Goal: Task Accomplishment & Management: Use online tool/utility

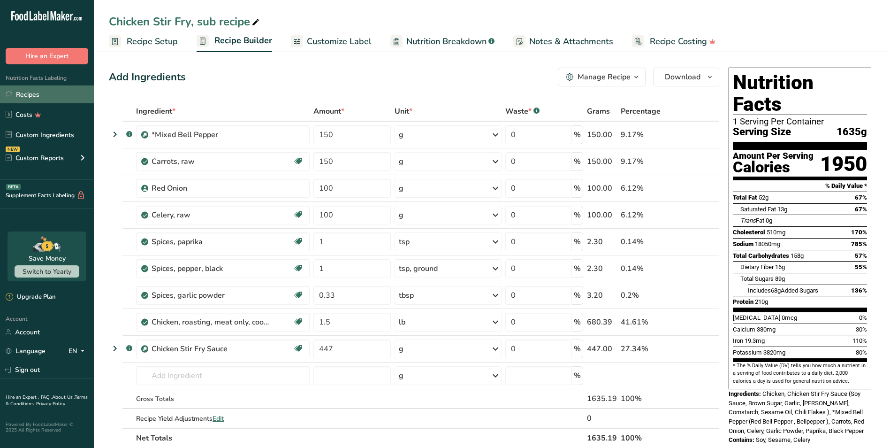
click at [57, 99] on link "Recipes" at bounding box center [47, 94] width 94 height 18
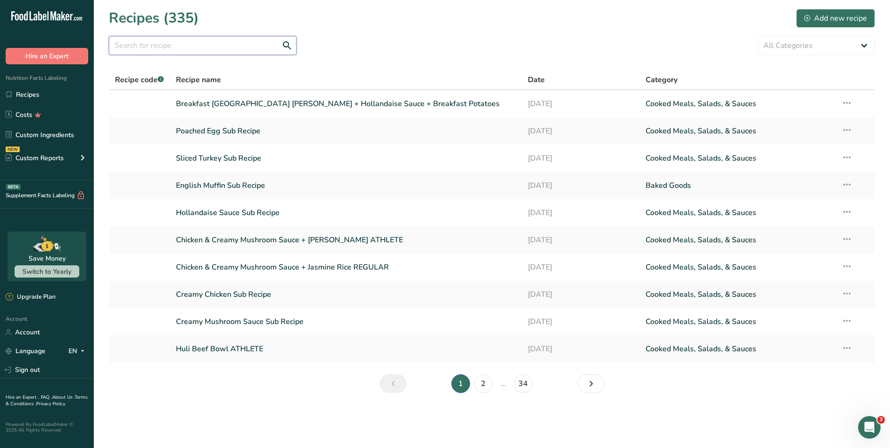
click at [137, 43] on input "text" at bounding box center [203, 45] width 188 height 19
click at [491, 382] on link "2" at bounding box center [483, 383] width 19 height 19
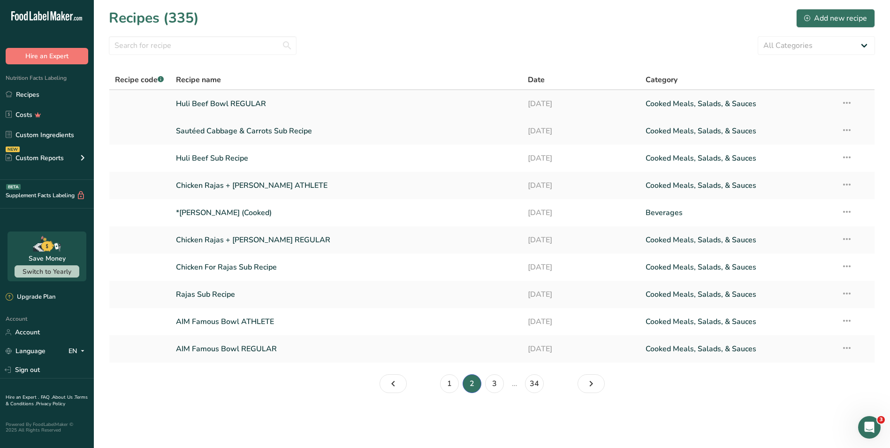
click at [212, 97] on link "Huli Beef Bowl REGULAR" at bounding box center [346, 104] width 341 height 20
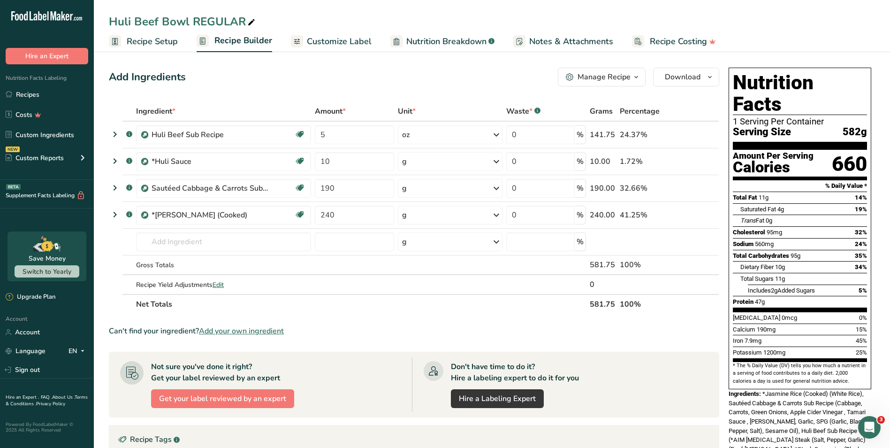
click at [331, 46] on span "Customize Label" at bounding box center [339, 41] width 65 height 13
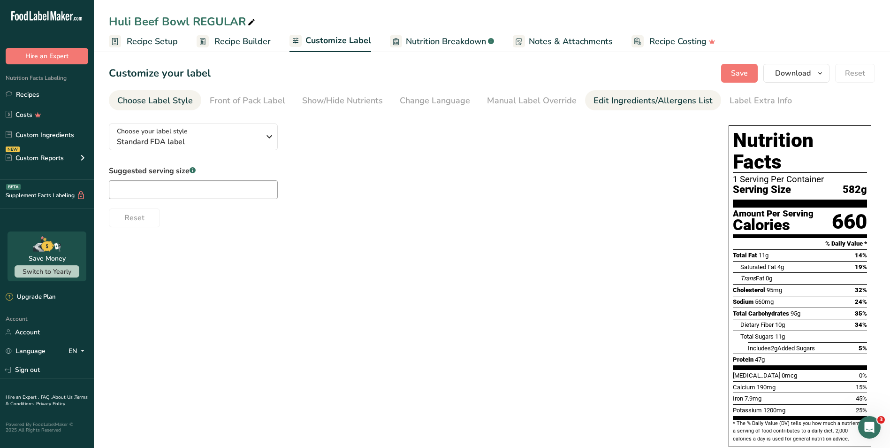
click at [616, 97] on div "Edit Ingredients/Allergens List" at bounding box center [653, 100] width 119 height 13
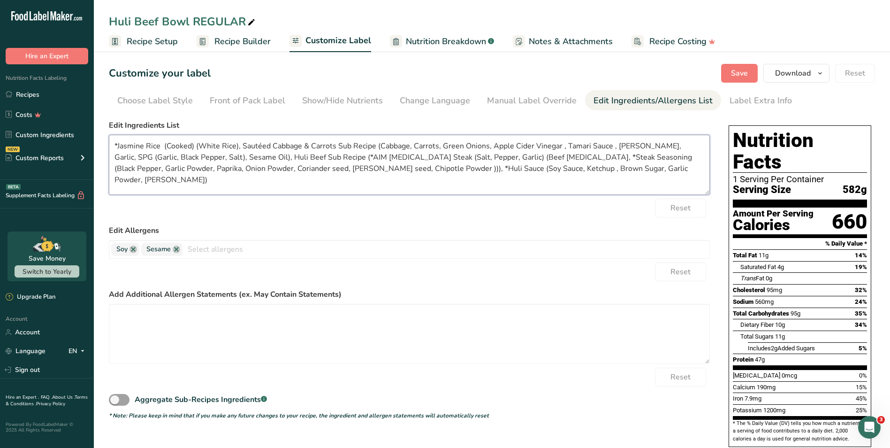
click at [609, 146] on textarea "*Jasmine Rice (Cooked) (White Rice), Sautéed Cabbage & Carrots Sub Recipe (Cabb…" at bounding box center [409, 165] width 601 height 60
paste textarea "Water, Soybeans, Salt, [MEDICAL_DATA] (Preservative)"
drag, startPoint x: 570, startPoint y: 168, endPoint x: 560, endPoint y: 167, distance: 9.9
click at [560, 167] on textarea "*Jasmine Rice (Cooked) (White Rice), Sautéed Cabbage & Carrots Sub Recipe (Cabb…" at bounding box center [409, 165] width 601 height 60
drag, startPoint x: 634, startPoint y: 168, endPoint x: 719, endPoint y: 186, distance: 87.2
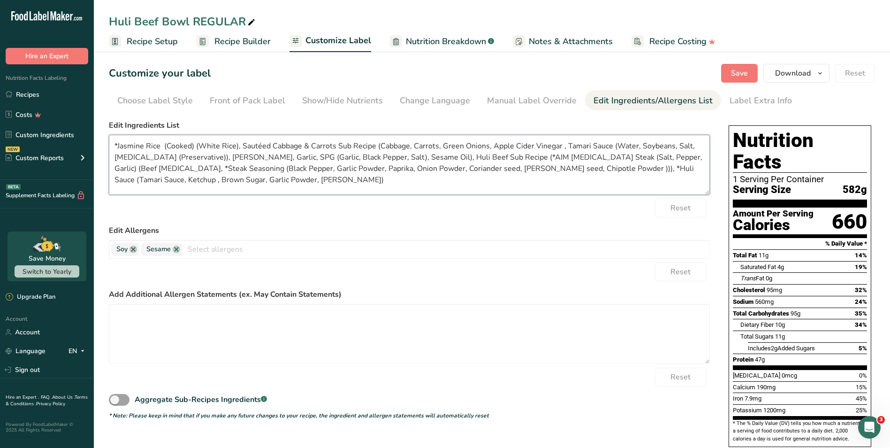
click at [634, 168] on textarea "*Jasmine Rice (Cooked) (White Rice), Sautéed Cabbage & Carrots Sub Recipe (Cabb…" at bounding box center [409, 165] width 601 height 60
paste textarea "Tomato Concentrate (Made From Vine-Ripened Tomatoes), High Fructose Corn Syrup,…"
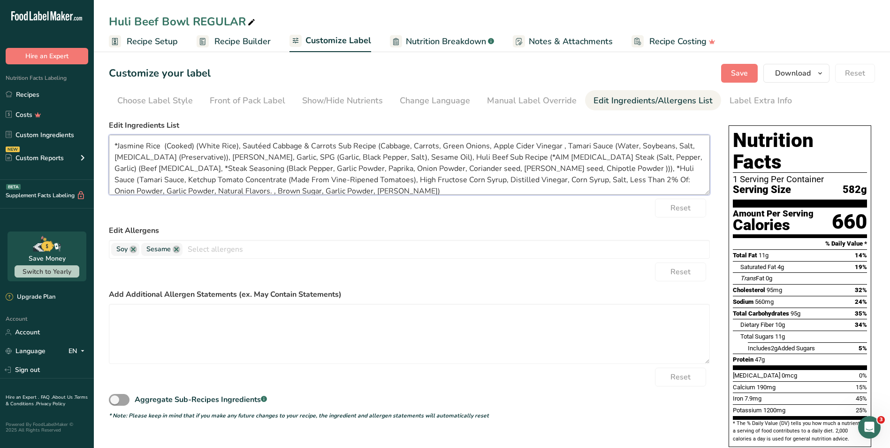
scroll to position [2, 0]
click at [638, 164] on textarea "*Jasmine Rice (Cooked) (White Rice), Sautéed Cabbage & Carrots Sub Recipe (Cabb…" at bounding box center [409, 165] width 601 height 60
click at [142, 187] on textarea "*Jasmine Rice (Cooked) (White Rice), Sautéed Cabbage & Carrots Sub Recipe (Cabb…" at bounding box center [409, 165] width 601 height 60
click at [541, 155] on textarea "*Jasmine Rice (Cooked) (White Rice), Sautéed Cabbage & Carrots Sub Recipe (Cabb…" at bounding box center [409, 165] width 601 height 60
drag, startPoint x: 523, startPoint y: 152, endPoint x: 633, endPoint y: 155, distance: 109.8
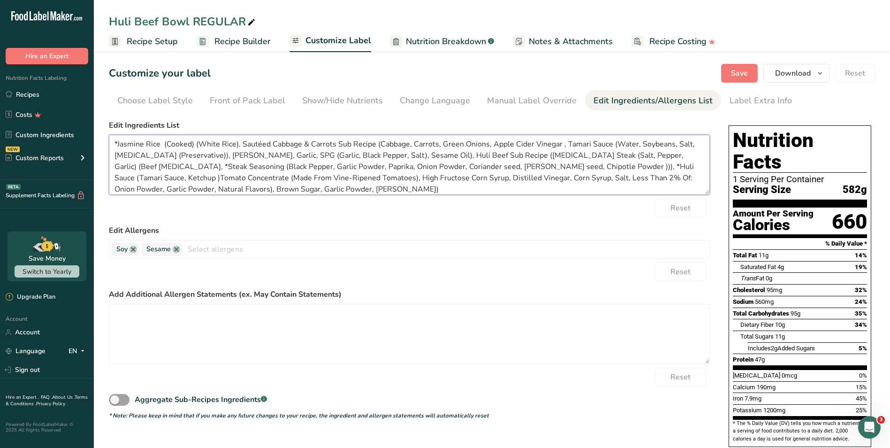
click at [633, 155] on textarea "*Jasmine Rice (Cooked) (White Rice), Sautéed Cabbage & Carrots Sub Recipe (Cabb…" at bounding box center [409, 165] width 601 height 60
click at [571, 152] on textarea "*Jasmine Rice (Cooked) (White Rice), Sautéed Cabbage & Carrots Sub Recipe (Cabb…" at bounding box center [409, 165] width 601 height 60
click at [525, 155] on textarea "*Jasmine Rice (Cooked) (White Rice), Sautéed Cabbage & Carrots Sub Recipe (Cabb…" at bounding box center [409, 165] width 601 height 60
click at [376, 166] on textarea "*Jasmine Rice (Cooked) (White Rice), Sautéed Cabbage & Carrots Sub Recipe (Cabb…" at bounding box center [409, 165] width 601 height 60
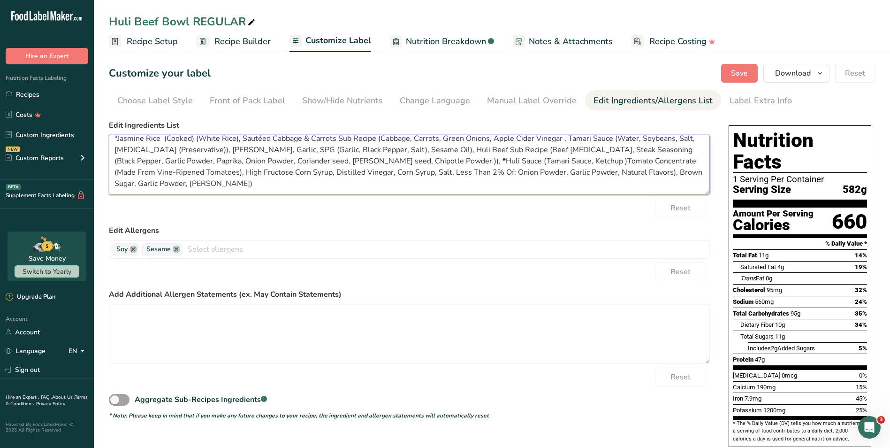
scroll to position [0, 0]
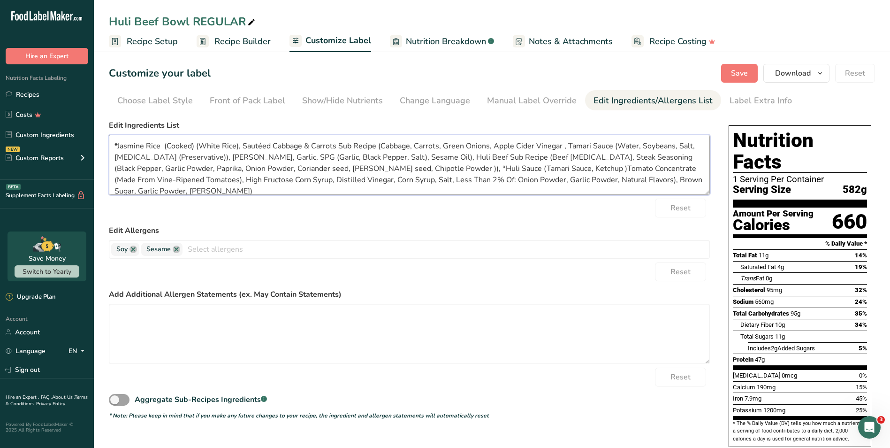
drag, startPoint x: 183, startPoint y: 181, endPoint x: 105, endPoint y: 133, distance: 92.5
click at [105, 133] on section "Customize your label Save Download Choose what to show on your downloaded label…" at bounding box center [492, 315] width 796 height 533
click at [508, 165] on textarea "*Jasmine Rice (Cooked) (White Rice), Sautéed Cabbage & Carrots Sub Recipe (Cabb…" at bounding box center [409, 165] width 601 height 60
drag, startPoint x: 622, startPoint y: 157, endPoint x: 563, endPoint y: 155, distance: 59.6
click at [563, 155] on textarea "*Jasmine Rice (Cooked) (White Rice), Sautéed Cabbage & Carrots Sub Recipe (Cabb…" at bounding box center [409, 165] width 601 height 60
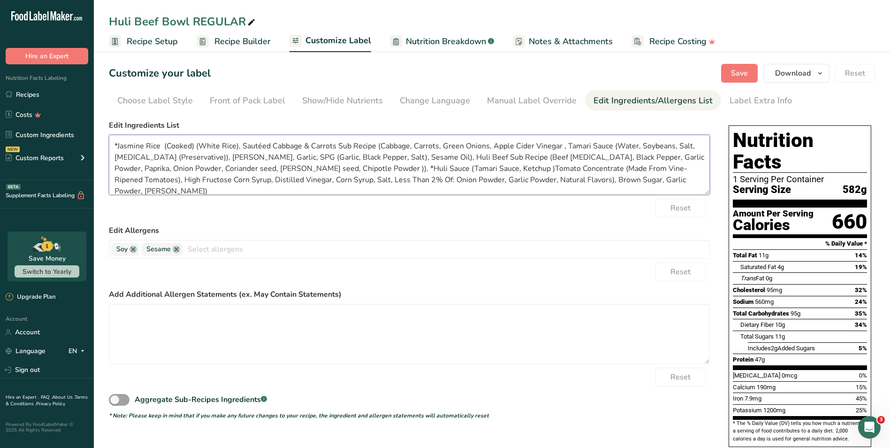
click at [314, 170] on textarea "*Jasmine Rice (Cooked) (White Rice), Sautéed Cabbage & Carrots Sub Recipe (Cabb…" at bounding box center [409, 165] width 601 height 60
click at [116, 143] on textarea "*Jasmine Rice (Cooked) (White Rice), Sautéed Cabbage & Carrots Sub Recipe (Cabb…" at bounding box center [409, 165] width 601 height 60
click at [532, 176] on textarea "Jasmine Rice (Cooked) (White Rice), Sautéed Cabbage & Carrots Sub Recipe (Cabba…" at bounding box center [409, 165] width 601 height 60
drag, startPoint x: 638, startPoint y: 178, endPoint x: 86, endPoint y: 118, distance: 555.0
click at [86, 118] on div ".a-20{fill:#fff;} Hire an Expert Nutrition Facts Labeling Recipes Costs Custom …" at bounding box center [445, 291] width 890 height 582
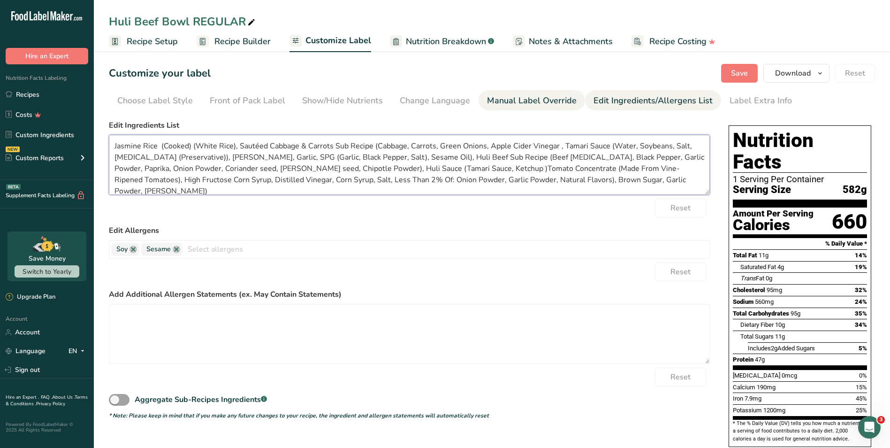
type textarea "Jasmine Rice (Cooked) (White Rice), Sautéed Cabbage & Carrots Sub Recipe (Cabba…"
click at [502, 102] on div "Manual Label Override" at bounding box center [532, 100] width 90 height 13
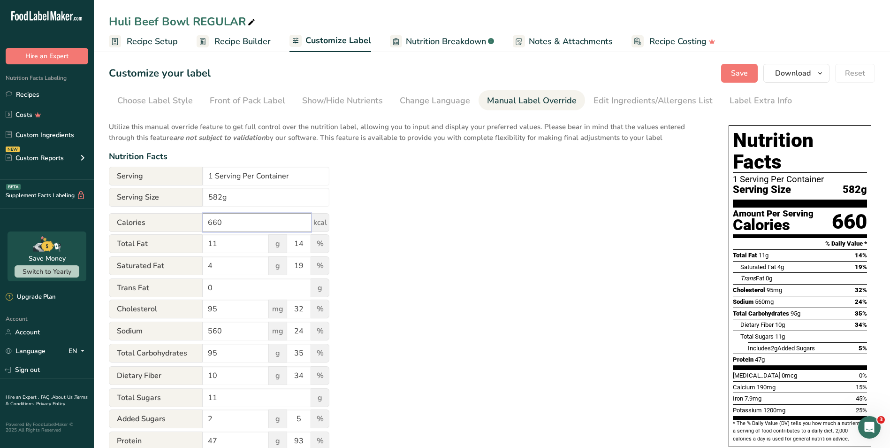
drag, startPoint x: 240, startPoint y: 220, endPoint x: 198, endPoint y: 218, distance: 41.3
click at [198, 218] on div "Calories 660 kcal" at bounding box center [219, 222] width 221 height 19
type input "516"
drag, startPoint x: 234, startPoint y: 246, endPoint x: 179, endPoint y: 244, distance: 54.5
click at [179, 244] on div "Total Fat 11 g 14 %" at bounding box center [219, 244] width 221 height 20
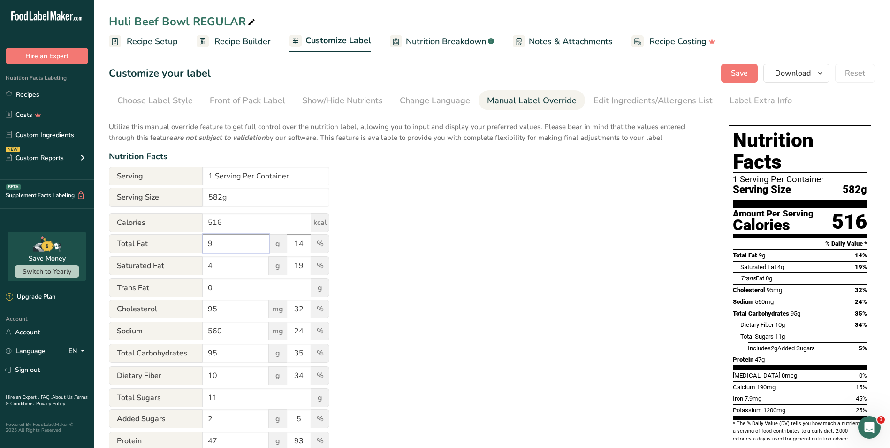
type input "9"
drag, startPoint x: 306, startPoint y: 243, endPoint x: 301, endPoint y: 243, distance: 5.2
click at [301, 243] on input "14" at bounding box center [298, 243] width 23 height 19
type input "12"
drag, startPoint x: 230, startPoint y: 262, endPoint x: 199, endPoint y: 267, distance: 31.3
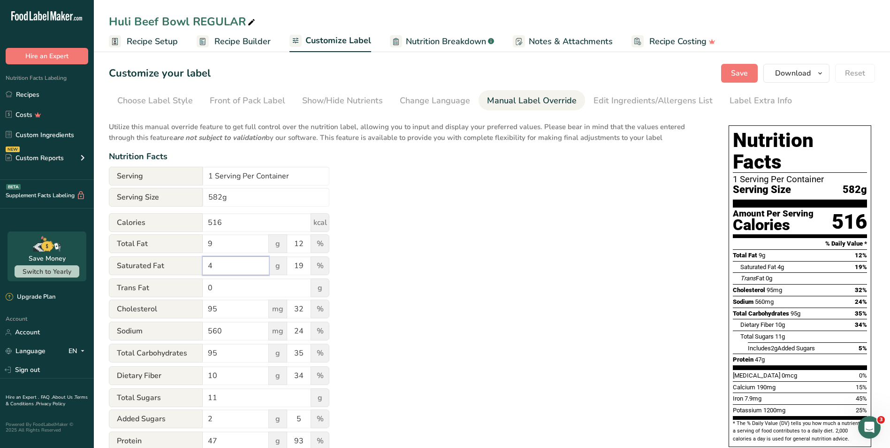
click at [199, 267] on div "Saturated Fat 4 g 19 %" at bounding box center [219, 266] width 221 height 20
type input "3"
drag, startPoint x: 305, startPoint y: 264, endPoint x: 300, endPoint y: 264, distance: 5.2
click at [300, 264] on input "19" at bounding box center [298, 265] width 23 height 19
type input "16"
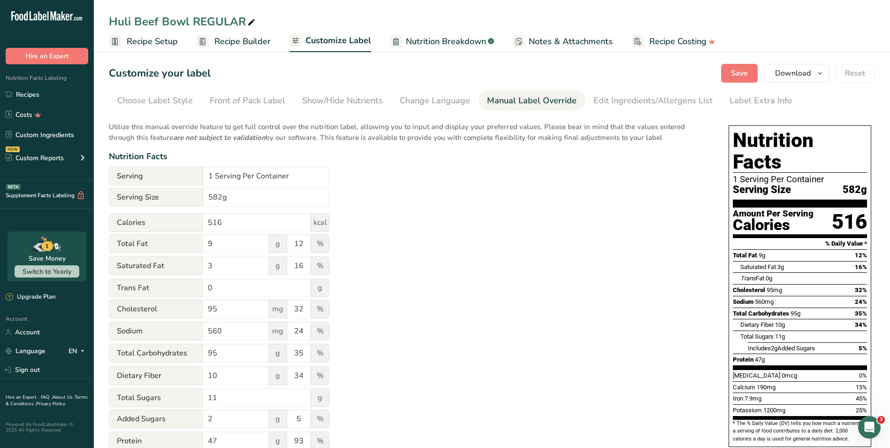
click at [383, 321] on div "Utilize this manual override feature to get full control over the nutrition lab…" at bounding box center [409, 340] width 601 height 449
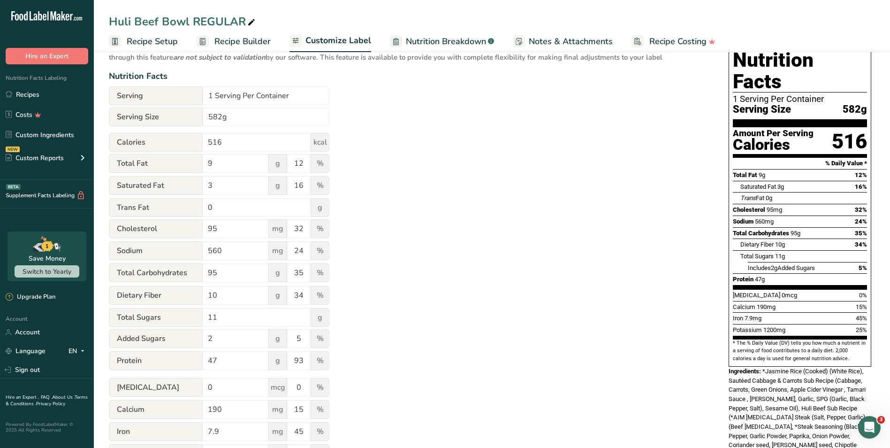
scroll to position [94, 0]
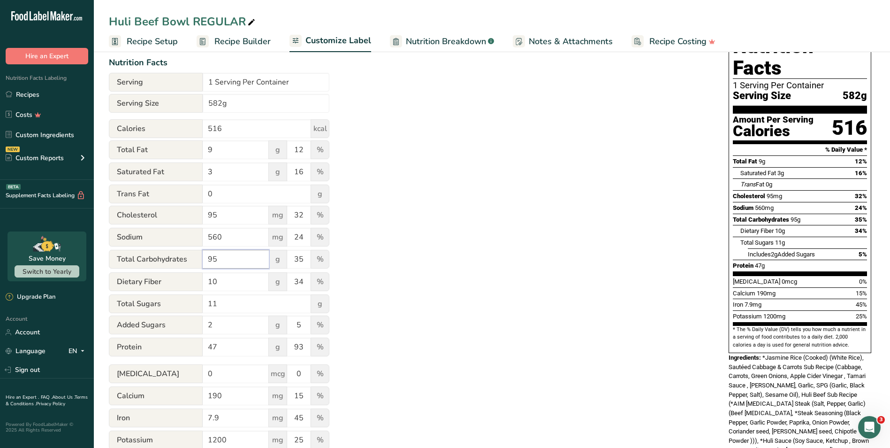
drag, startPoint x: 237, startPoint y: 260, endPoint x: 198, endPoint y: 257, distance: 39.1
click at [198, 257] on div "Total Carbohydrates 95 g 35 %" at bounding box center [219, 260] width 221 height 20
type input "70"
drag, startPoint x: 306, startPoint y: 258, endPoint x: 292, endPoint y: 259, distance: 14.1
click at [292, 259] on input "35" at bounding box center [298, 259] width 23 height 19
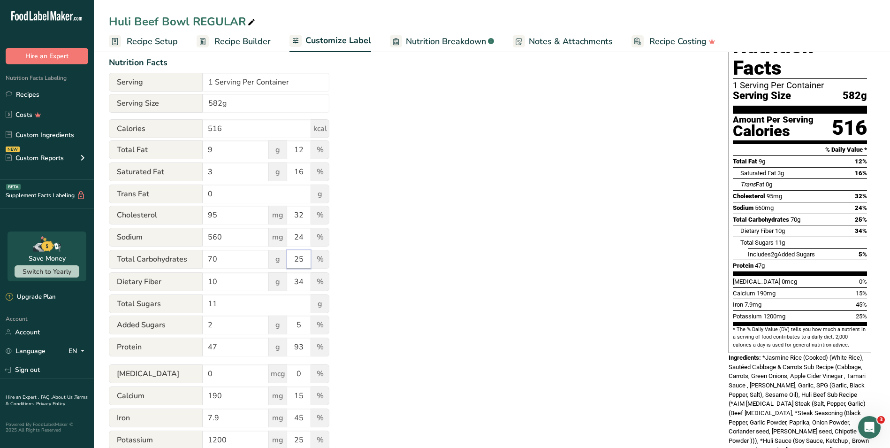
type input "25"
click at [367, 323] on div "Utilize this manual override feature to get full control over the nutrition lab…" at bounding box center [409, 246] width 601 height 449
drag, startPoint x: 226, startPoint y: 347, endPoint x: 183, endPoint y: 347, distance: 42.2
click at [183, 347] on div "Protein 47 g 93 %" at bounding box center [219, 347] width 221 height 20
type input "39"
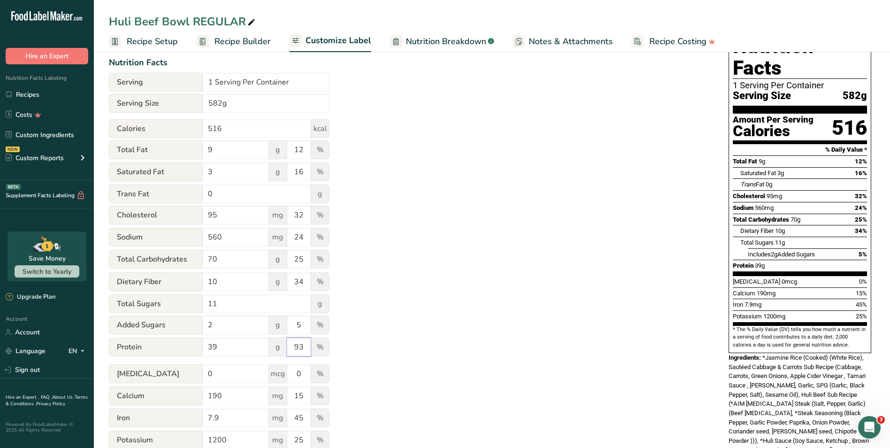
drag, startPoint x: 304, startPoint y: 351, endPoint x: 284, endPoint y: 347, distance: 20.1
click at [284, 347] on div "Protein 39 g 93 %" at bounding box center [219, 347] width 221 height 20
type input "77"
click at [521, 312] on div "Utilize this manual override feature to get full control over the nutrition lab…" at bounding box center [409, 246] width 601 height 449
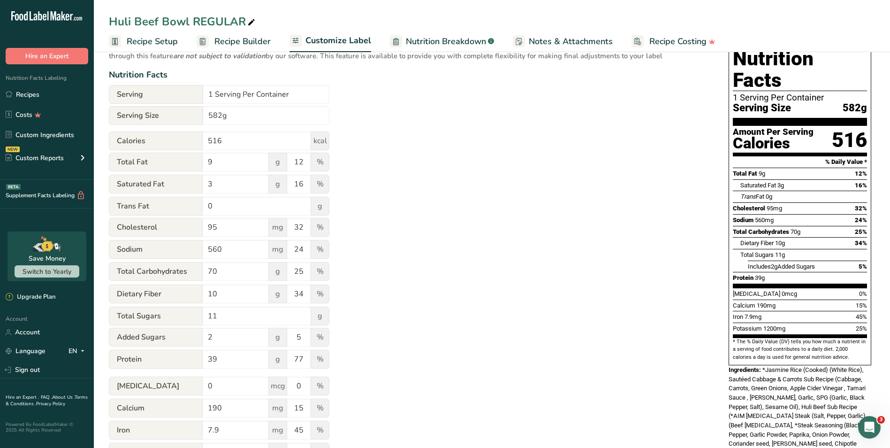
scroll to position [0, 0]
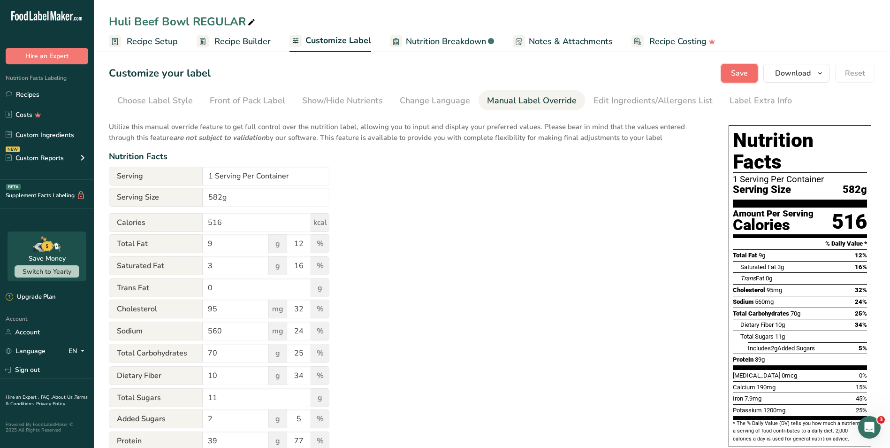
click at [746, 76] on span "Save" at bounding box center [739, 73] width 17 height 11
click at [760, 71] on span "Download" at bounding box center [793, 73] width 36 height 11
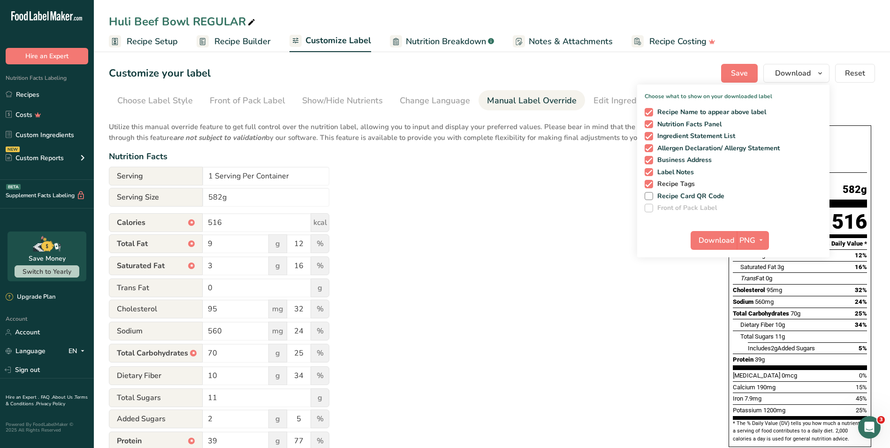
click at [682, 181] on span "Recipe Tags" at bounding box center [674, 184] width 42 height 8
click at [651, 181] on input "Recipe Tags" at bounding box center [648, 184] width 6 height 6
checkbox input "false"
click at [715, 244] on span "Download" at bounding box center [717, 240] width 36 height 11
click at [63, 100] on link "Recipes" at bounding box center [47, 94] width 94 height 18
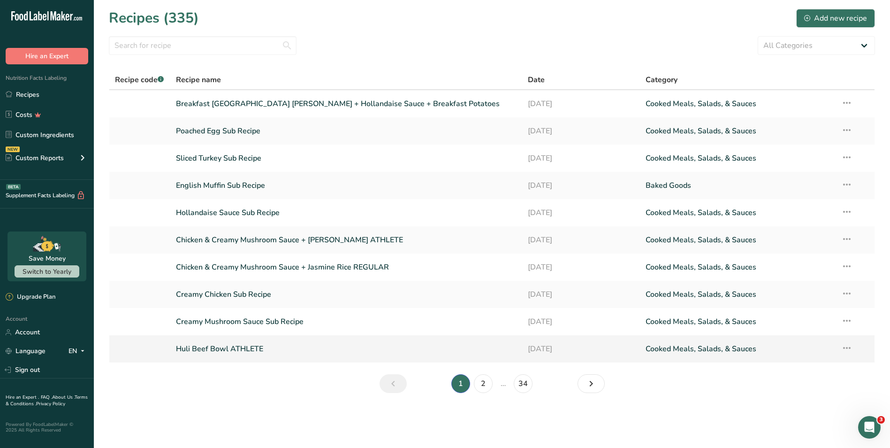
click at [264, 354] on link "Huli Beef Bowl ATHLETE" at bounding box center [346, 349] width 341 height 20
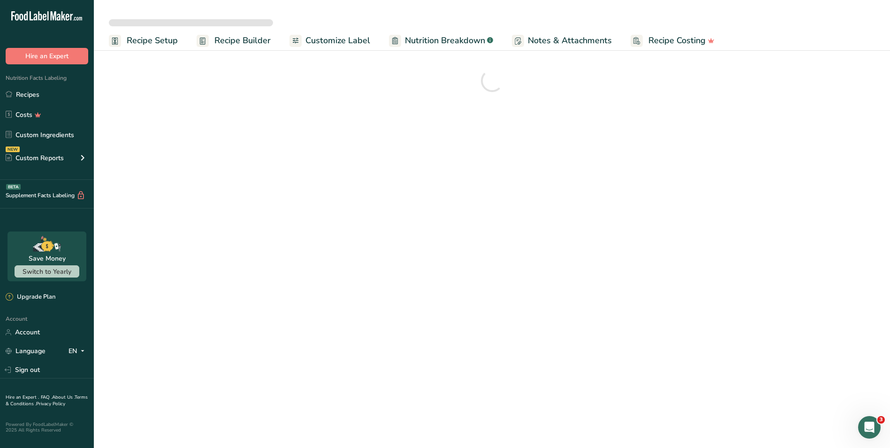
click at [336, 39] on span "Customize Label" at bounding box center [337, 40] width 65 height 13
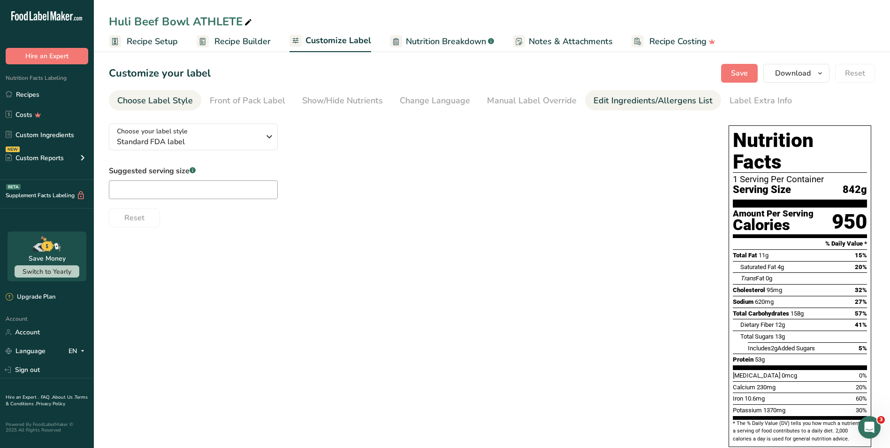
click at [660, 103] on div "Edit Ingredients/Allergens List" at bounding box center [653, 100] width 119 height 13
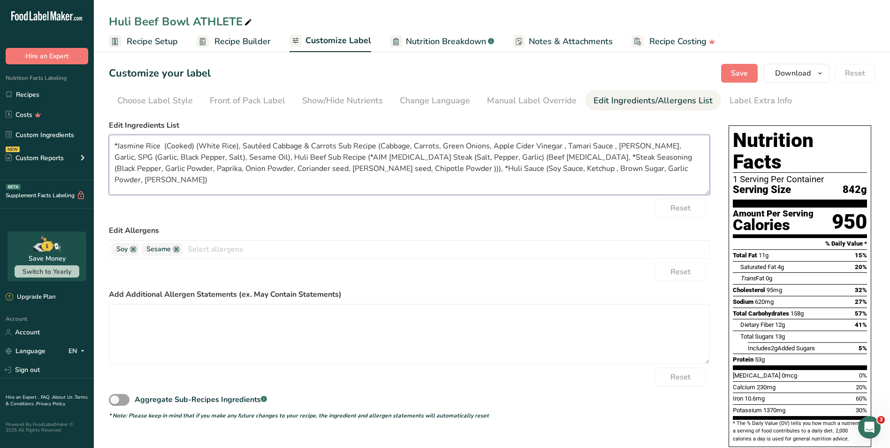
drag, startPoint x: 596, startPoint y: 166, endPoint x: 101, endPoint y: 136, distance: 495.4
click at [101, 136] on section "Customize your label Save Download Choose what to show on your downloaded label…" at bounding box center [492, 315] width 796 height 533
paste textarea "Jasmine Rice (Cooked) (White Rice), Sautéed Cabbage & Carrots Sub Recipe (Cabba…"
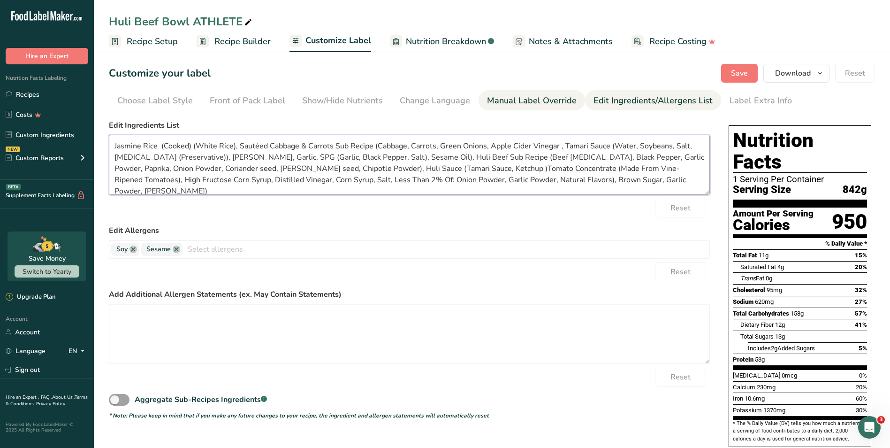
type textarea "Jasmine Rice (Cooked) (White Rice), Sautéed Cabbage & Carrots Sub Recipe (Cabba…"
click at [517, 102] on div "Manual Label Override" at bounding box center [532, 100] width 90 height 13
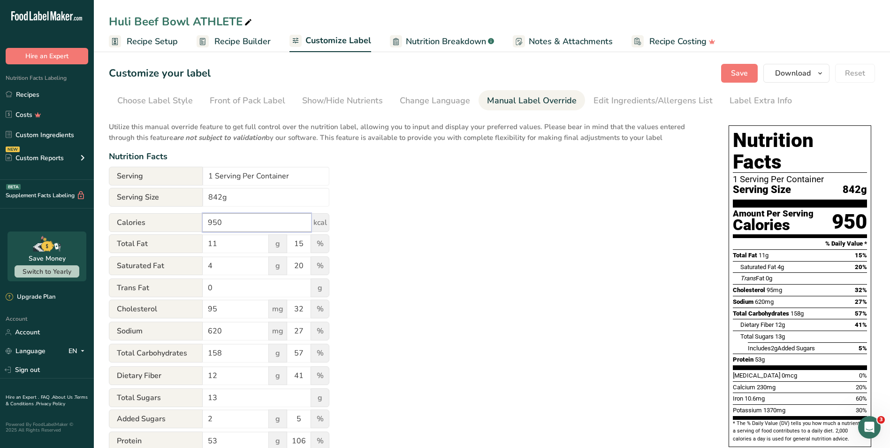
drag, startPoint x: 240, startPoint y: 218, endPoint x: 208, endPoint y: 219, distance: 32.4
click at [208, 219] on input "950" at bounding box center [257, 222] width 108 height 19
type input "1"
type input "912"
drag, startPoint x: 252, startPoint y: 245, endPoint x: 215, endPoint y: 245, distance: 37.1
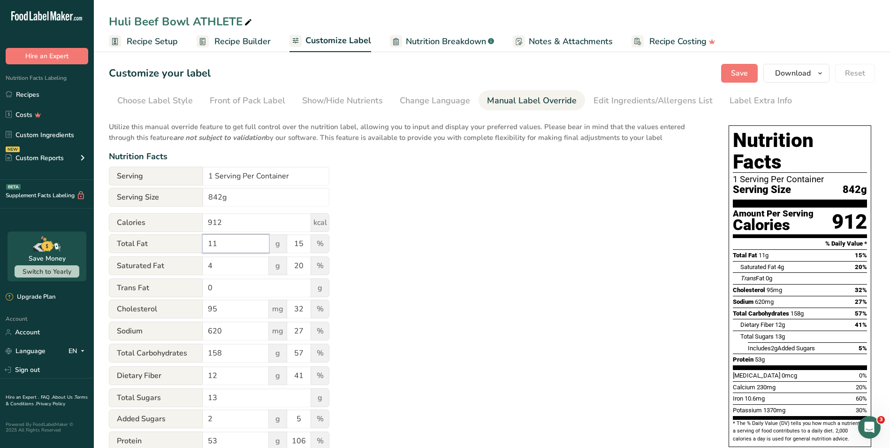
click at [215, 245] on input "11" at bounding box center [236, 243] width 66 height 19
drag, startPoint x: 221, startPoint y: 245, endPoint x: 198, endPoint y: 245, distance: 23.0
click at [198, 245] on div "Total Fat 11 g 15 %" at bounding box center [219, 244] width 221 height 20
type input "14"
drag, startPoint x: 304, startPoint y: 242, endPoint x: 297, endPoint y: 242, distance: 7.0
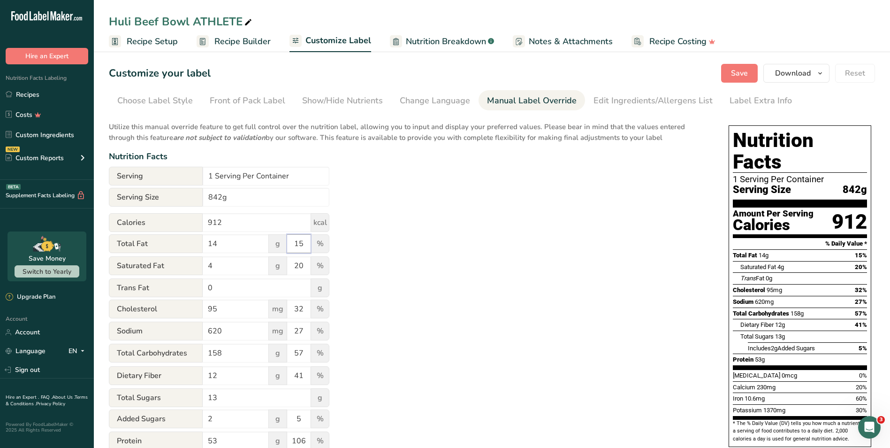
click at [297, 242] on input "15" at bounding box center [298, 243] width 23 height 19
type input "18"
drag, startPoint x: 228, startPoint y: 352, endPoint x: 214, endPoint y: 352, distance: 13.6
click at [214, 352] on input "158" at bounding box center [236, 352] width 66 height 19
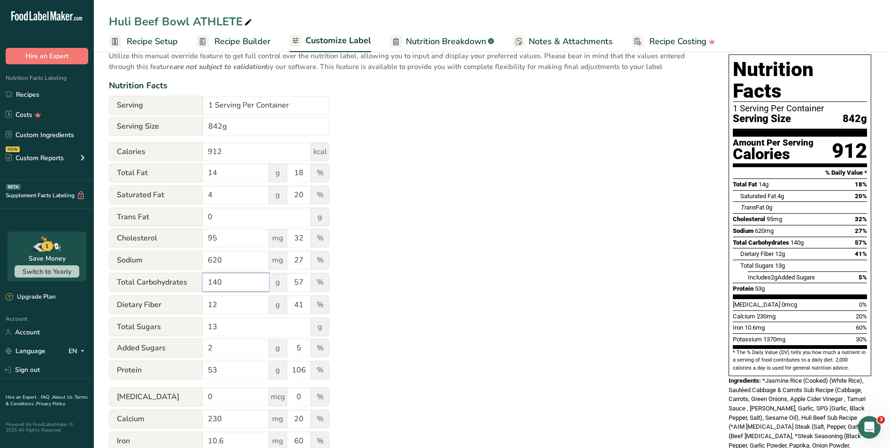
scroll to position [94, 0]
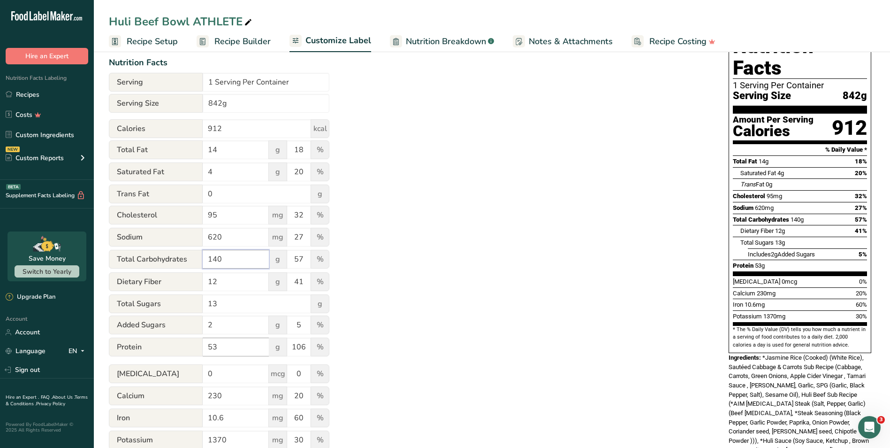
type input "140"
drag, startPoint x: 240, startPoint y: 347, endPoint x: 199, endPoint y: 343, distance: 41.0
click at [199, 343] on div "Protein 53 g 106 %" at bounding box center [219, 347] width 221 height 20
type input "59"
drag, startPoint x: 310, startPoint y: 347, endPoint x: 272, endPoint y: 341, distance: 39.0
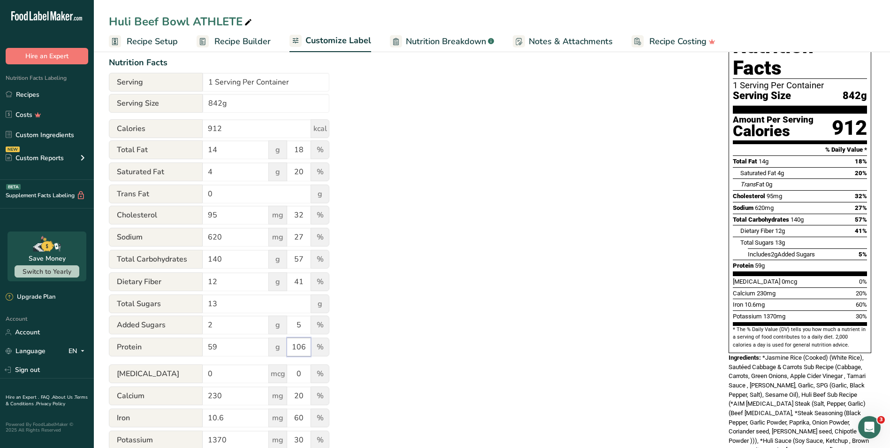
click at [272, 341] on div "Protein 59 g 106 %" at bounding box center [219, 347] width 221 height 20
type input "118"
click at [398, 370] on div "Utilize this manual override feature to get full control over the nutrition lab…" at bounding box center [409, 246] width 601 height 449
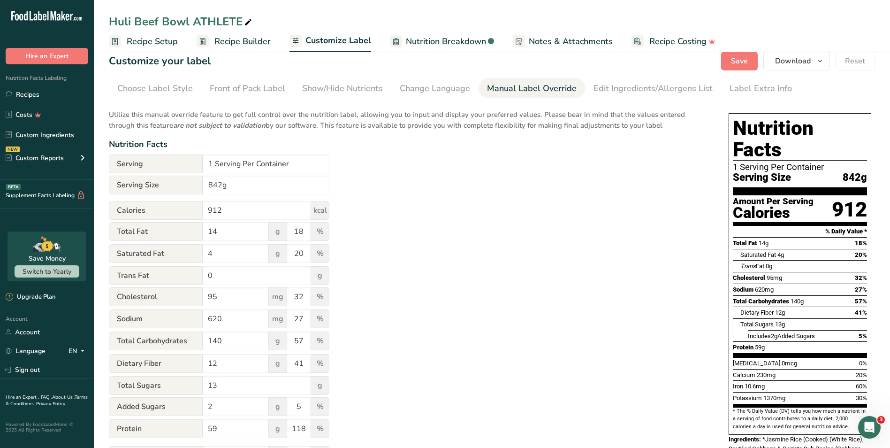
scroll to position [0, 0]
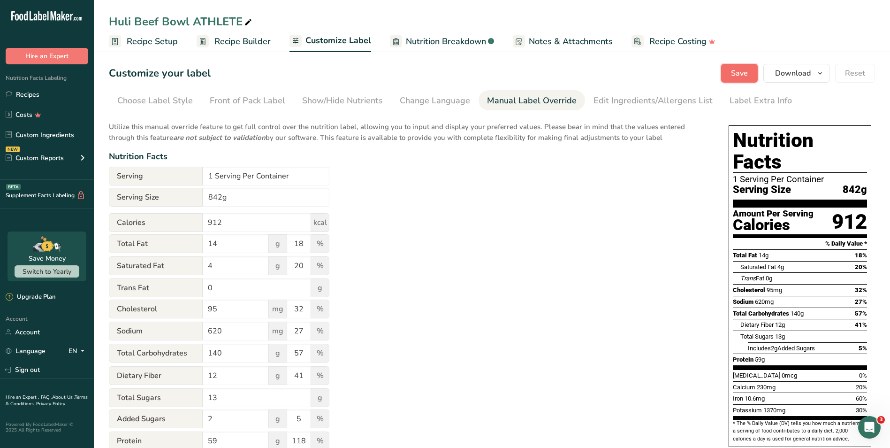
click at [742, 76] on span "Save" at bounding box center [739, 73] width 17 height 11
click at [760, 75] on button "Download" at bounding box center [796, 73] width 66 height 19
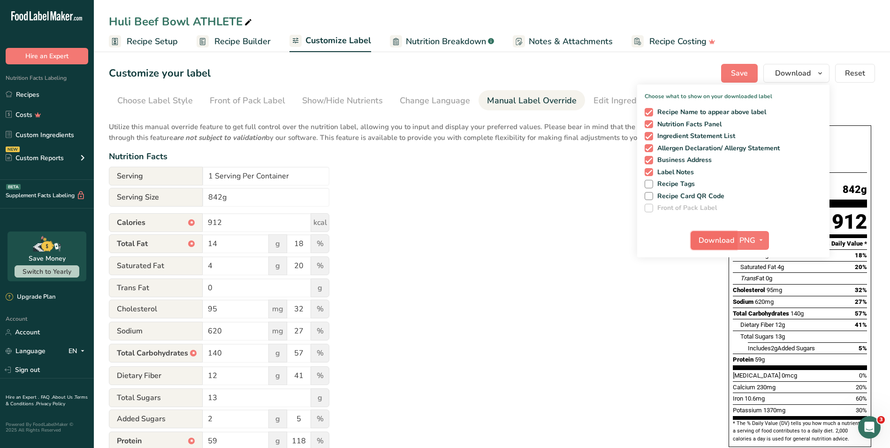
click at [704, 244] on span "Download" at bounding box center [717, 240] width 36 height 11
drag, startPoint x: 52, startPoint y: 91, endPoint x: 358, endPoint y: 236, distance: 338.5
click at [52, 91] on link "Recipes" at bounding box center [47, 94] width 94 height 18
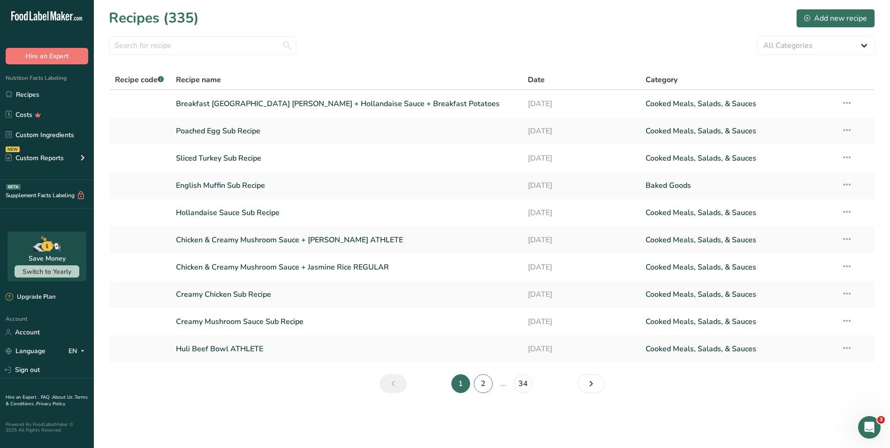
click at [480, 381] on link "2" at bounding box center [483, 383] width 19 height 19
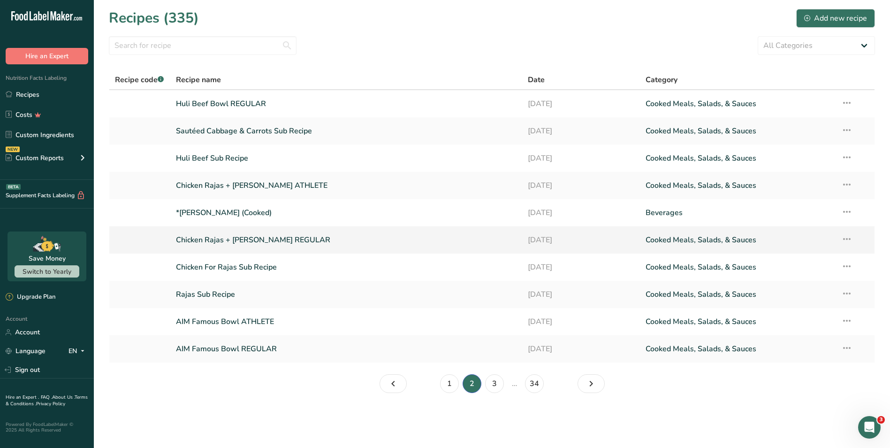
click at [295, 236] on link "Chicken Rajas + [PERSON_NAME] REGULAR" at bounding box center [346, 240] width 341 height 20
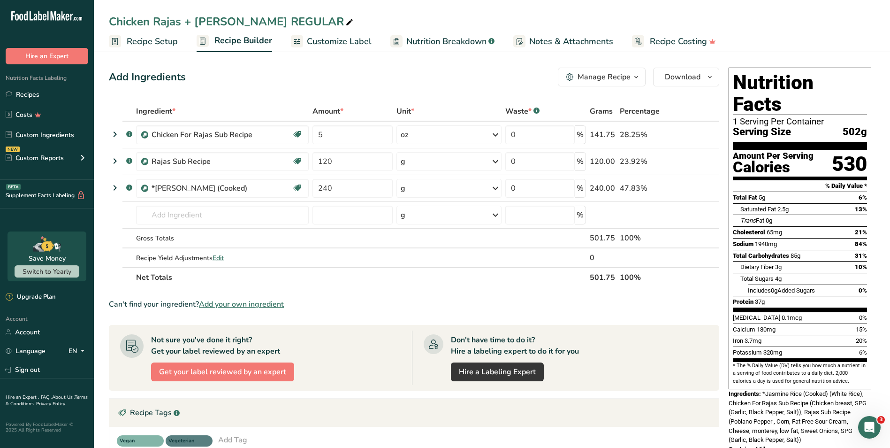
click at [337, 40] on span "Customize Label" at bounding box center [339, 41] width 65 height 13
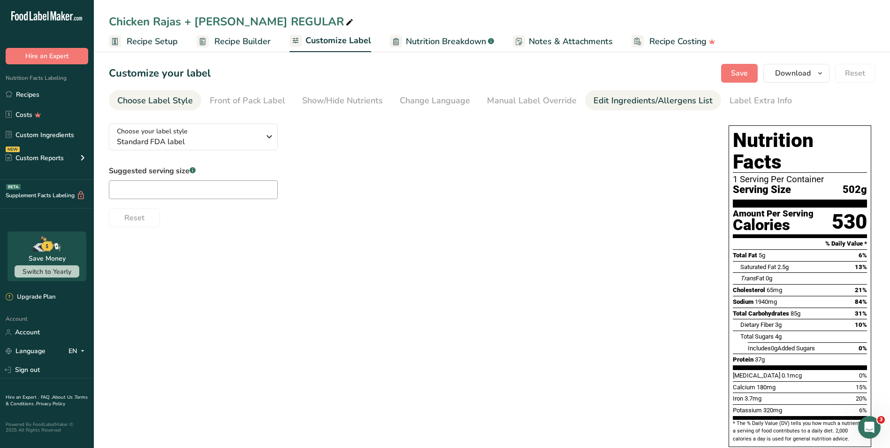
click at [608, 102] on div "Edit Ingredients/Allergens List" at bounding box center [653, 100] width 119 height 13
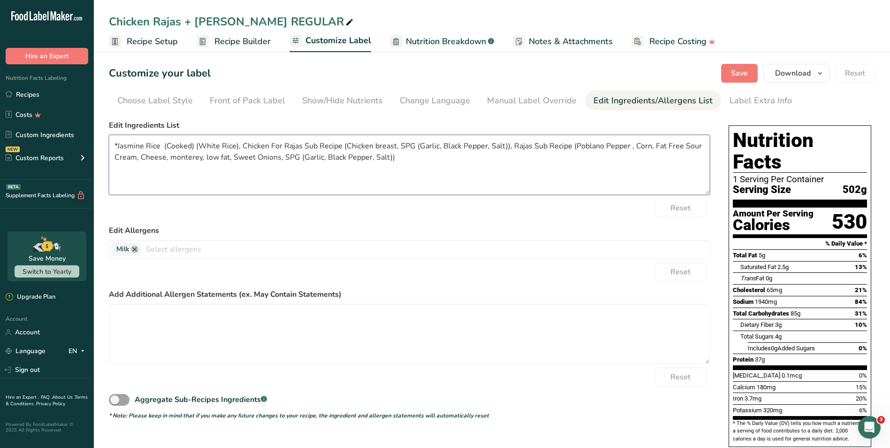
click at [115, 144] on textarea "*Jasmine Rice (Cooked) (White Rice), Chicken For Rajas Sub Recipe (Chicken brea…" at bounding box center [409, 165] width 601 height 60
drag, startPoint x: 200, startPoint y: 158, endPoint x: 210, endPoint y: 161, distance: 10.8
paste textarea "Pasteurized Milk, Cheese Cultures, Salt, Enzymes, Potato Starch and/or Cellulos…"
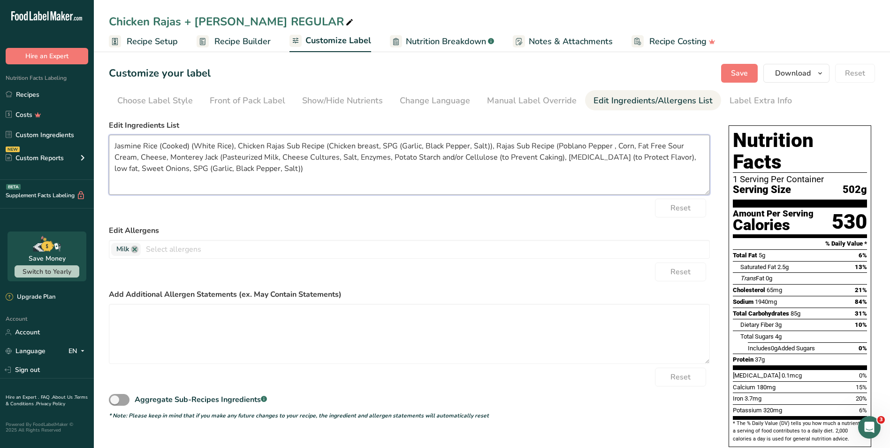
click at [324, 146] on textarea "Jasmine Rice (Cooked) (White Rice), Chicken Rajas Sub Recipe (Chicken breast, S…" at bounding box center [409, 165] width 601 height 60
click at [191, 147] on textarea "Jasmine Rice (Cooked) (White Rice), Chicken Rajas (Chicken breast, SPG (Garlic,…" at bounding box center [409, 165] width 601 height 60
click at [511, 147] on textarea "Jasmine Rice (Cooked) (White Rice), Chicken Rajas (Chicken breast, SPG (Garlic,…" at bounding box center [409, 165] width 601 height 60
click at [288, 147] on textarea "Jasmine Rice (Cooked) (White Rice), Chicken Rajas (Chicken breast, SPG (Garlic,…" at bounding box center [409, 165] width 601 height 60
click at [310, 144] on textarea "Jasmine Rice (Cooked) (White Rice), Chicken breast, SPG (Garlic, Black Pepper, …" at bounding box center [409, 165] width 601 height 60
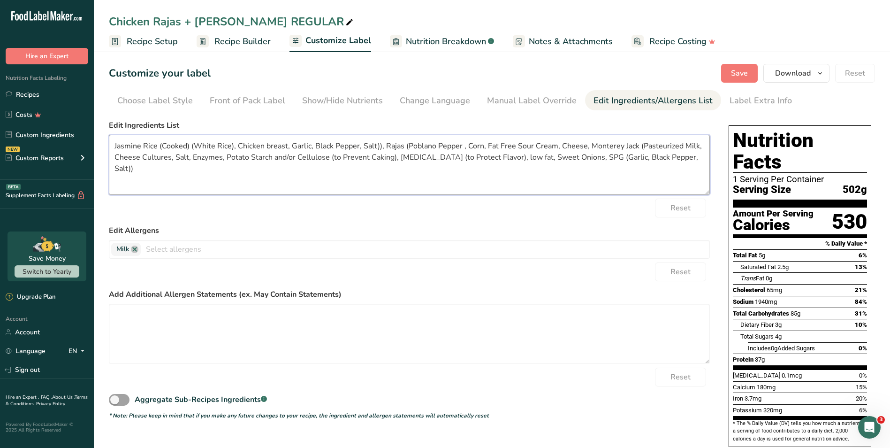
click at [378, 147] on textarea "Jasmine Rice (Cooked) (White Rice), Chicken breast, Garlic, Black Pepper, Salt)…" at bounding box center [409, 165] width 601 height 60
click at [578, 147] on textarea "Jasmine Rice (Cooked) (White Rice), Chicken breast, Garlic, Black Pepper, Salt,…" at bounding box center [409, 165] width 601 height 60
click at [496, 158] on textarea "Jasmine Rice (Cooked) (White Rice), Chicken breast, Garlic, Black Pepper, Salt,…" at bounding box center [409, 165] width 601 height 60
click at [541, 158] on textarea "Jasmine Rice (Cooked) (White Rice), Chicken breast, Garlic, Black Pepper, Salt,…" at bounding box center [409, 165] width 601 height 60
click at [610, 156] on textarea "Jasmine Rice (Cooked) (White Rice), Chicken breast, Garlic, Black Pepper, Salt,…" at bounding box center [409, 165] width 601 height 60
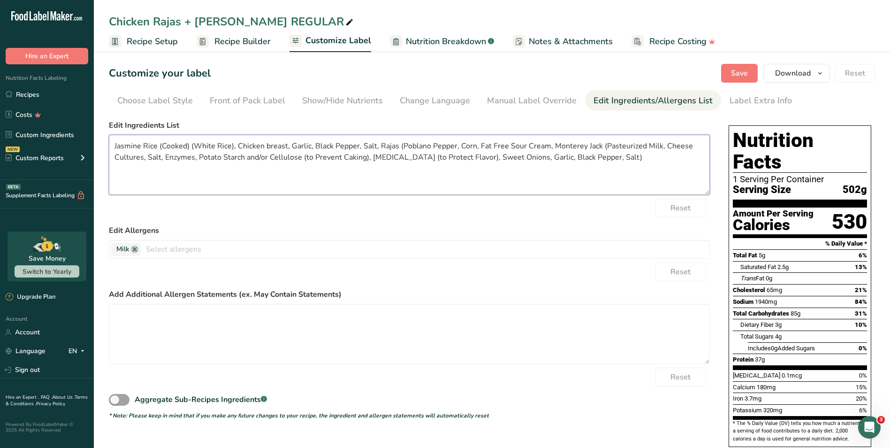
type textarea "Jasmine Rice (Cooked) (White Rice), Chicken breast, Garlic, Black Pepper, Salt,…"
